Goal: Find specific page/section: Find specific page/section

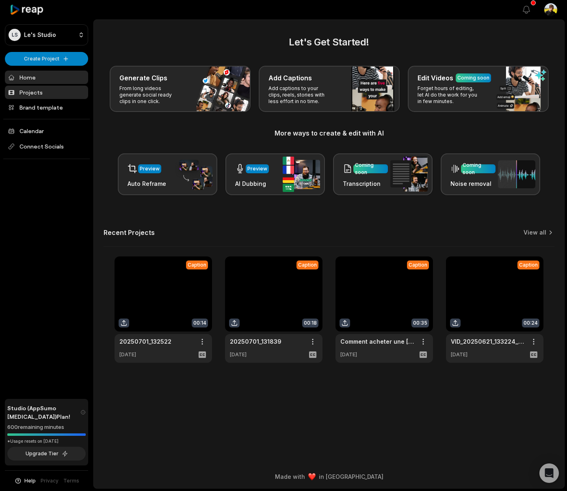
click at [52, 95] on link "Projects" at bounding box center [46, 92] width 83 height 13
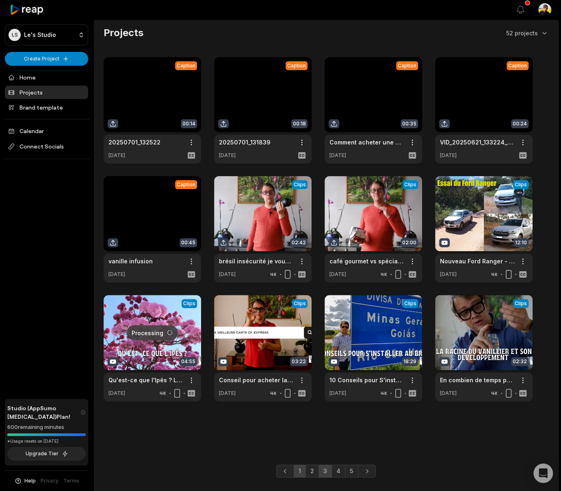
click at [323, 470] on link "3" at bounding box center [324, 471] width 13 height 13
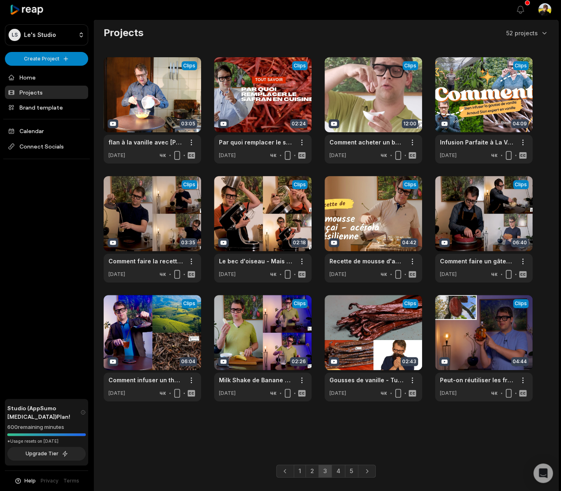
drag, startPoint x: 171, startPoint y: 44, endPoint x: 184, endPoint y: 44, distance: 13.0
click at [171, 44] on div "Projects 52 projects View Clips Clips 03:05 flan à la vanille avec [PERSON_NAME…" at bounding box center [326, 213] width 464 height 375
click at [515, 67] on link at bounding box center [483, 110] width 97 height 106
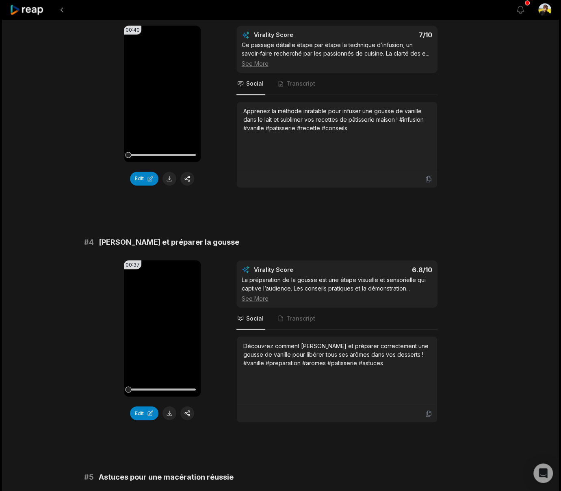
scroll to position [703, 0]
